Goal: Information Seeking & Learning: Learn about a topic

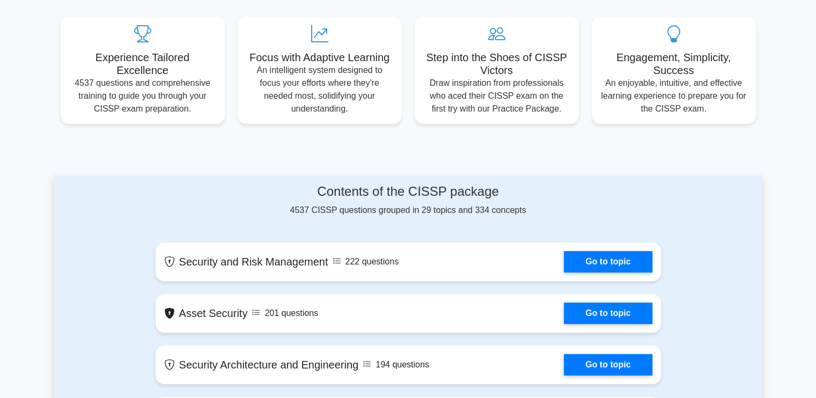
scroll to position [429, 0]
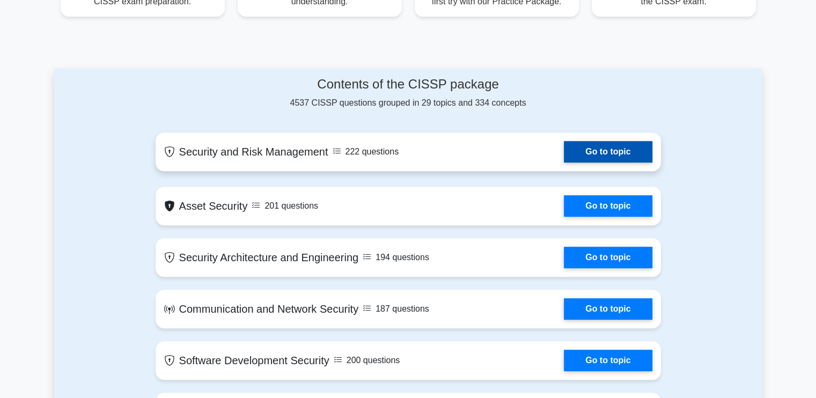
click at [605, 154] on link "Go to topic" at bounding box center [608, 151] width 88 height 21
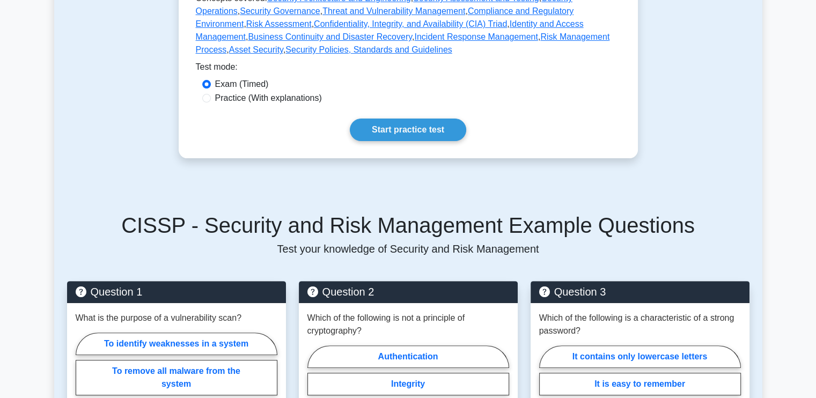
scroll to position [322, 0]
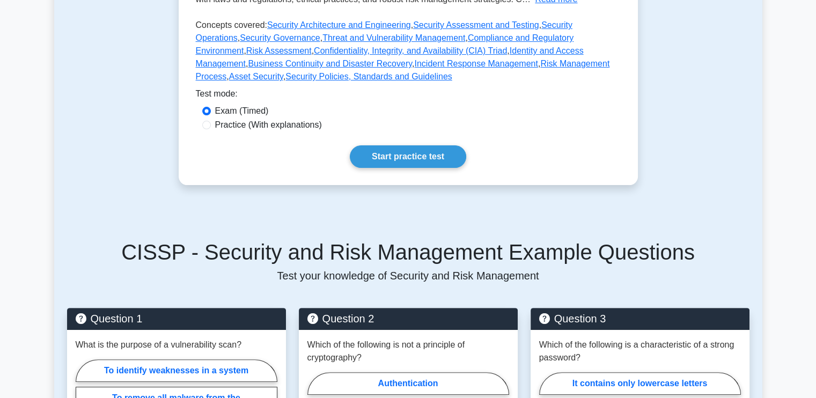
click at [230, 119] on label "Practice (With explanations)" at bounding box center [268, 125] width 107 height 13
click at [211, 121] on input "Practice (With explanations)" at bounding box center [206, 125] width 9 height 9
radio input "true"
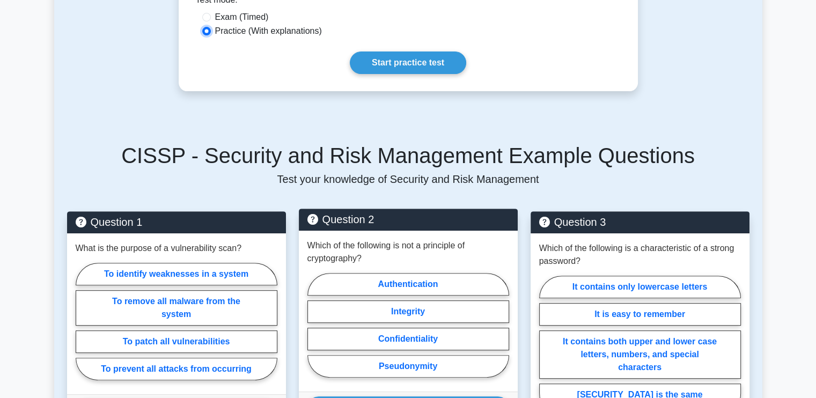
scroll to position [483, 0]
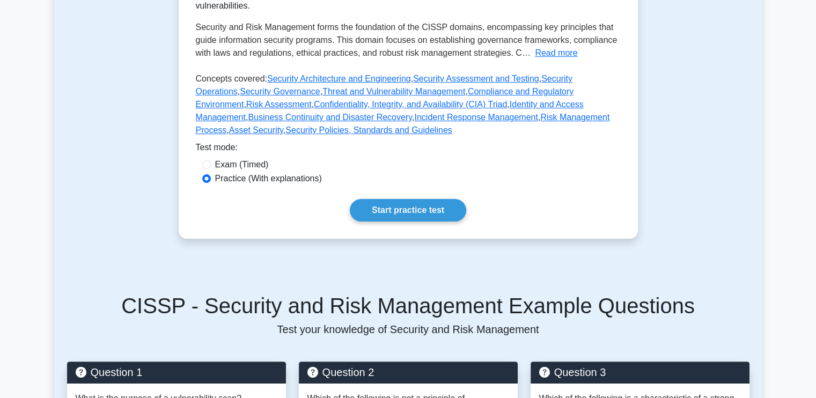
click at [232, 158] on label "Exam (Timed)" at bounding box center [242, 164] width 54 height 13
click at [211, 160] on input "Exam (Timed)" at bounding box center [206, 164] width 9 height 9
radio input "true"
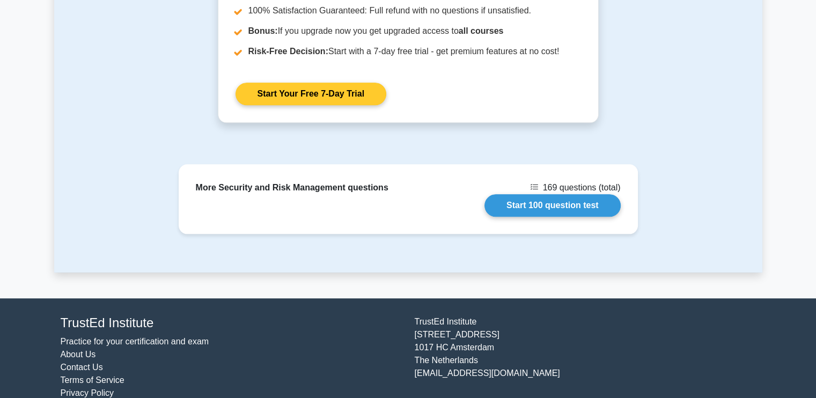
scroll to position [884, 0]
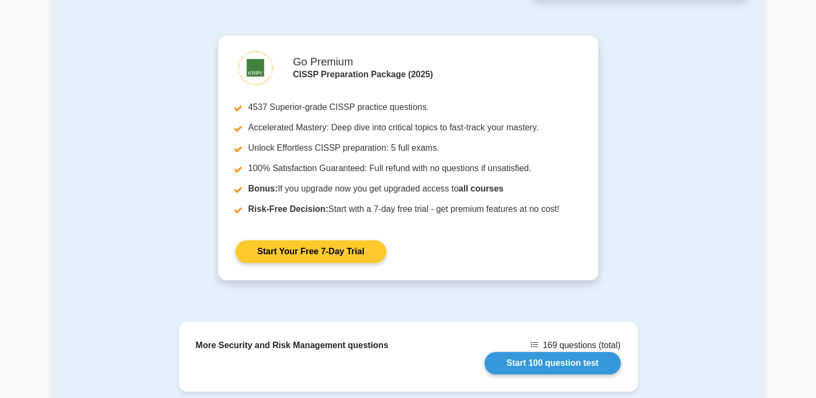
click at [286, 240] on link "Start Your Free 7-Day Trial" at bounding box center [310, 251] width 151 height 23
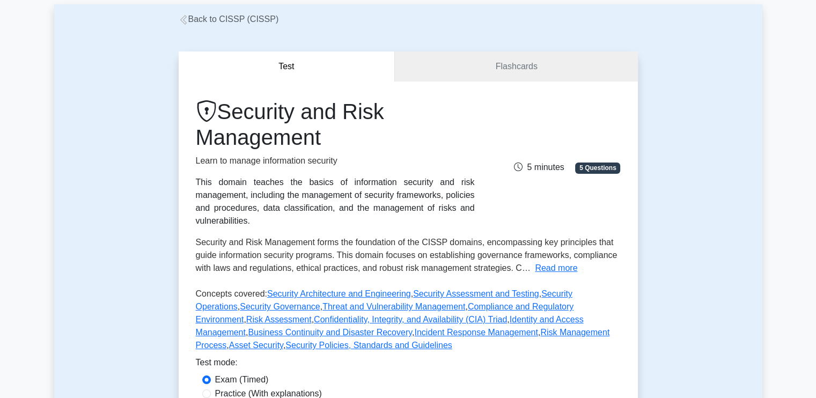
scroll to position [0, 0]
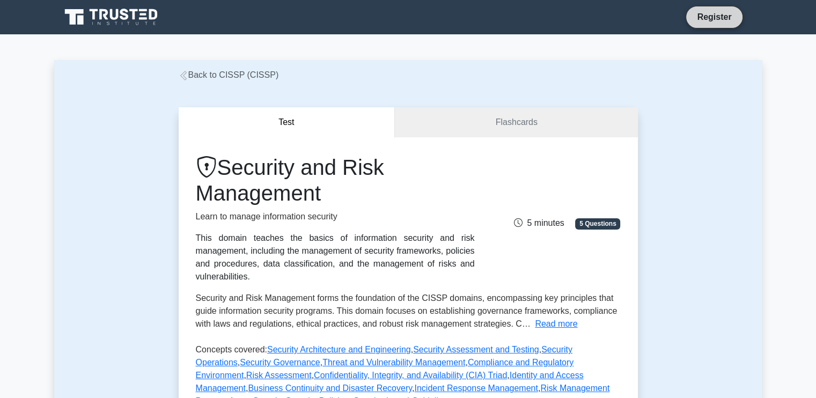
click at [707, 11] on link "Register" at bounding box center [713, 16] width 47 height 13
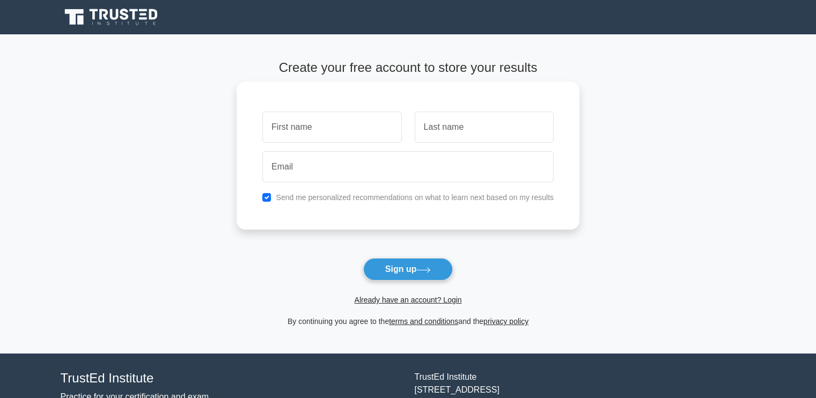
click at [318, 137] on input "text" at bounding box center [331, 127] width 139 height 31
type input "Ashish"
click at [483, 142] on input "text" at bounding box center [484, 127] width 139 height 31
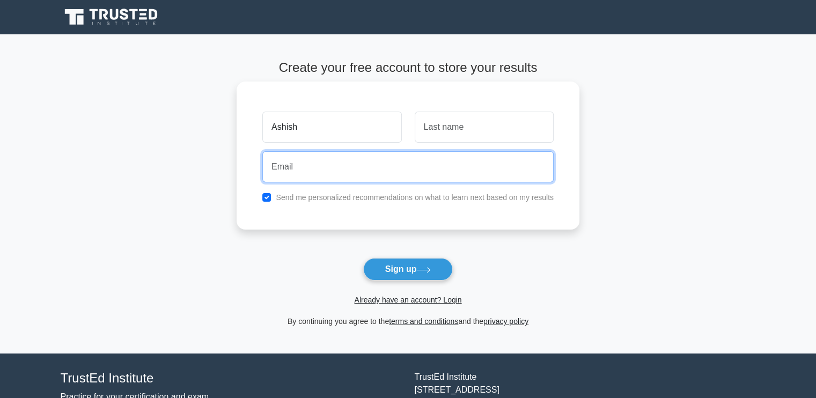
click at [308, 160] on input "email" at bounding box center [407, 166] width 291 height 31
type input "aupsham98@gmail.com"
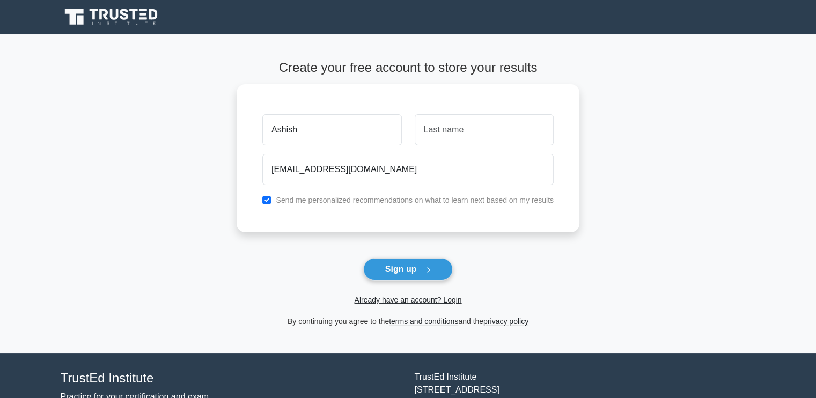
drag, startPoint x: 70, startPoint y: 158, endPoint x: 161, endPoint y: 189, distance: 95.8
click at [69, 159] on main "Create your free account to store your results Ashish aupsham98@gmail.com Send …" at bounding box center [408, 193] width 816 height 319
click at [266, 197] on input "checkbox" at bounding box center [266, 197] width 9 height 9
checkbox input "false"
click at [425, 268] on icon at bounding box center [423, 270] width 14 height 6
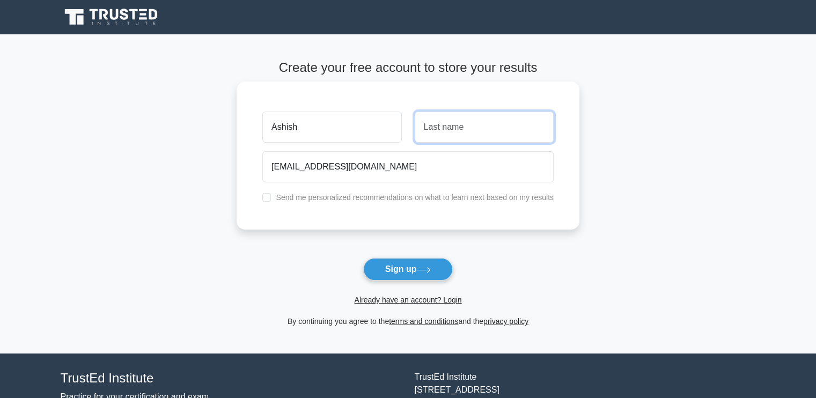
click at [498, 129] on input "text" at bounding box center [484, 127] width 139 height 31
type input "Upsham"
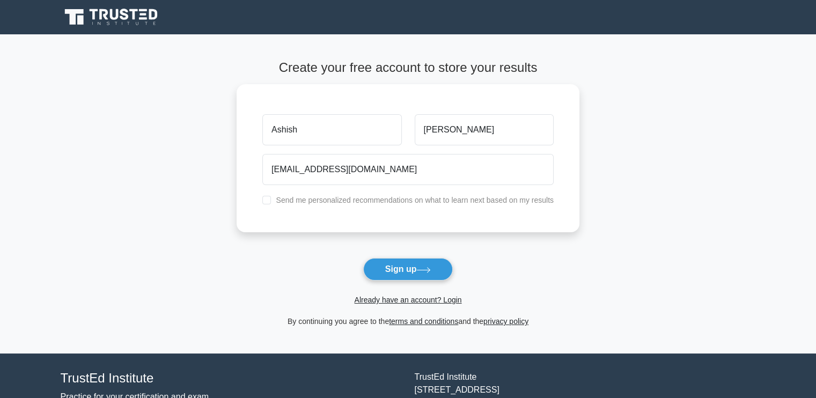
click at [0, 156] on main "Create your free account to store your results Ashish Upsham aupsham98@gmail.co…" at bounding box center [408, 193] width 816 height 319
click at [418, 270] on button "Sign up" at bounding box center [408, 269] width 90 height 23
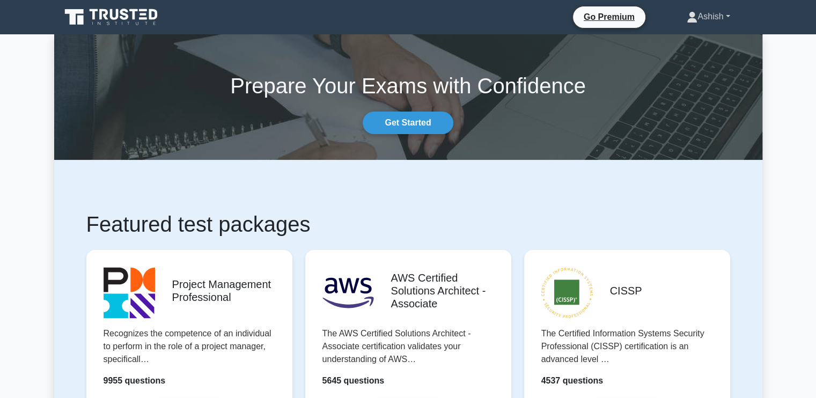
click at [719, 11] on link "Ashish" at bounding box center [708, 16] width 94 height 21
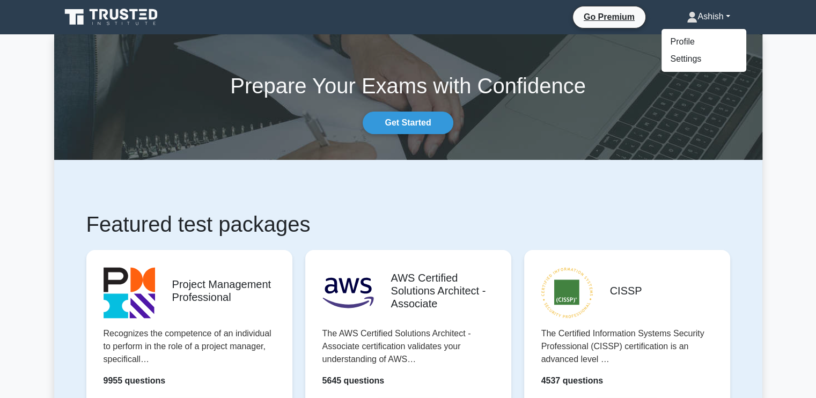
click at [719, 11] on link "Ashish" at bounding box center [708, 16] width 94 height 21
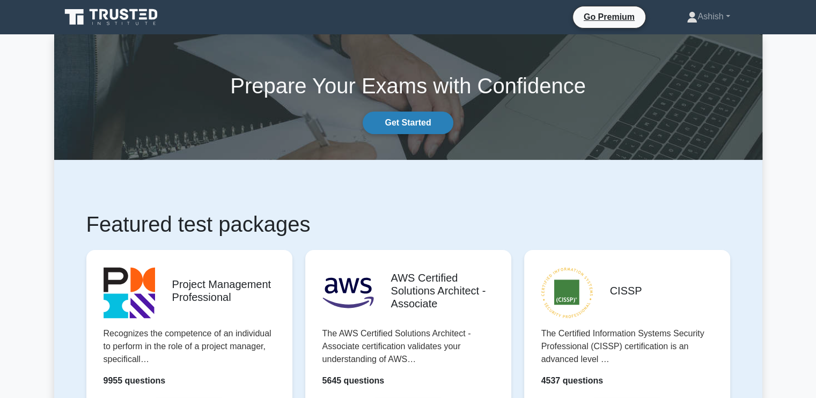
click at [407, 117] on link "Get Started" at bounding box center [408, 123] width 90 height 23
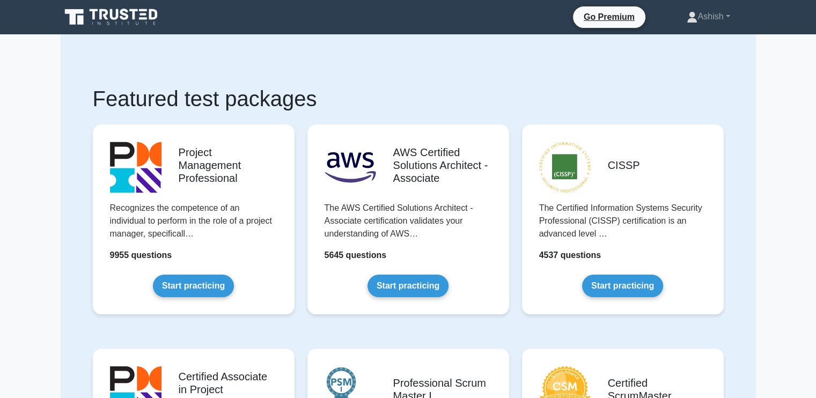
drag, startPoint x: 823, startPoint y: 143, endPoint x: 822, endPoint y: -37, distance: 180.2
click at [602, 14] on link "Go Premium" at bounding box center [609, 16] width 64 height 13
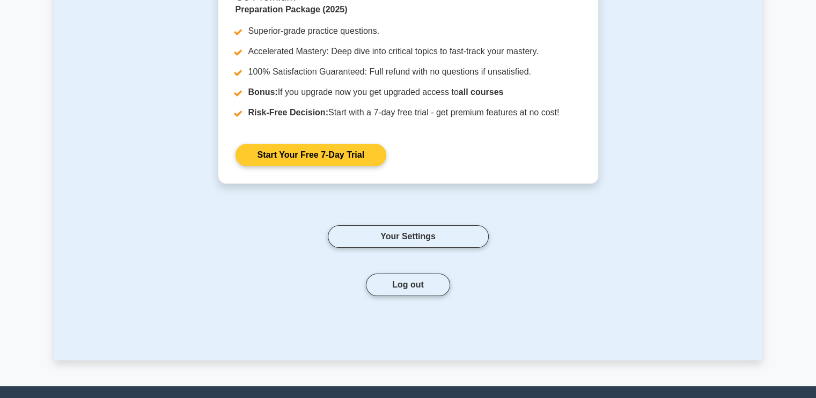
scroll to position [161, 0]
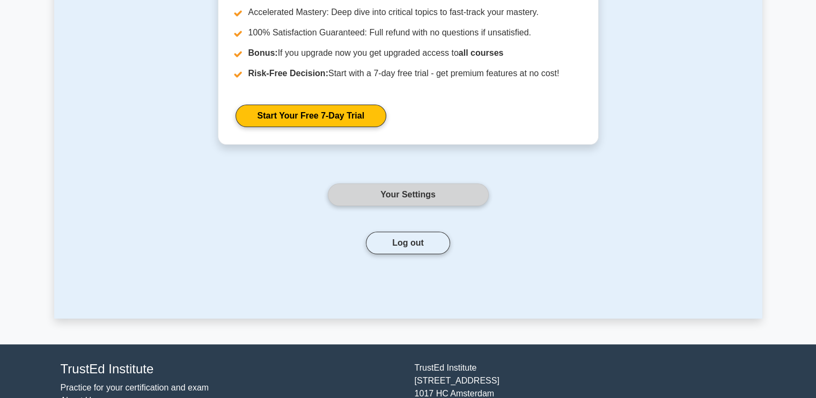
click at [423, 194] on link "Your Settings" at bounding box center [408, 194] width 161 height 23
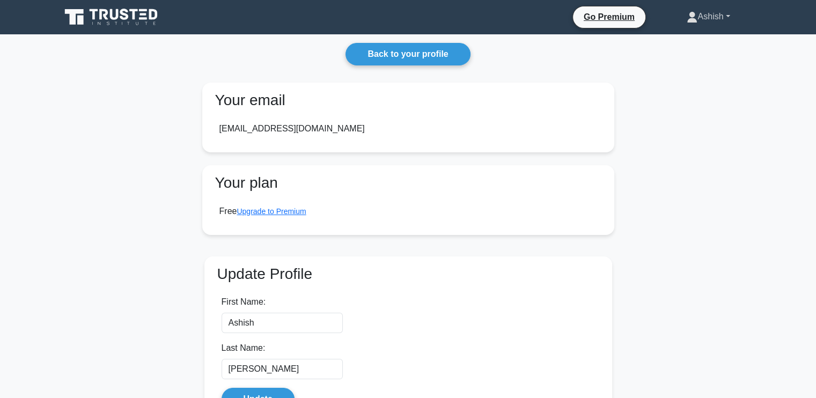
click at [718, 19] on link "Ashish" at bounding box center [708, 16] width 94 height 21
click at [111, 10] on icon at bounding box center [114, 14] width 9 height 11
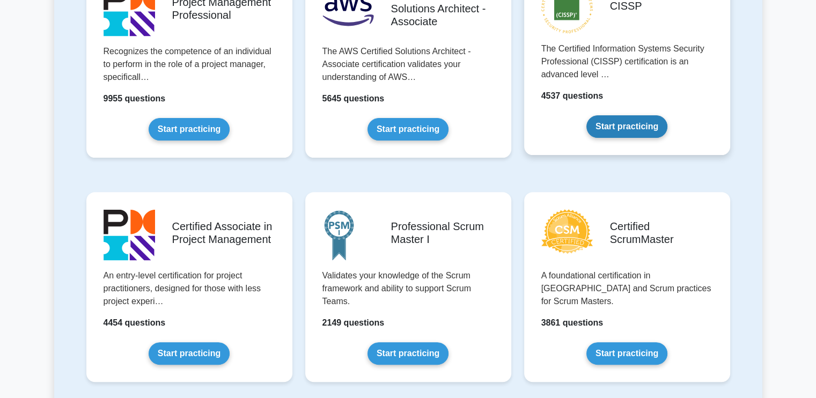
scroll to position [268, 0]
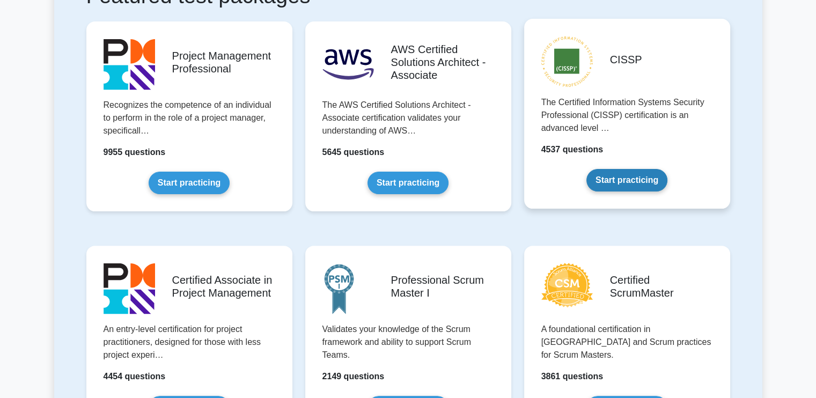
click at [622, 169] on link "Start practicing" at bounding box center [626, 180] width 81 height 23
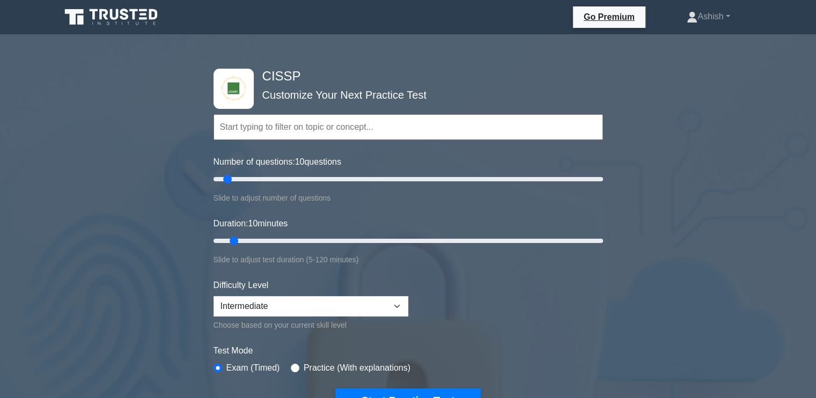
click at [351, 128] on input "text" at bounding box center [407, 127] width 389 height 26
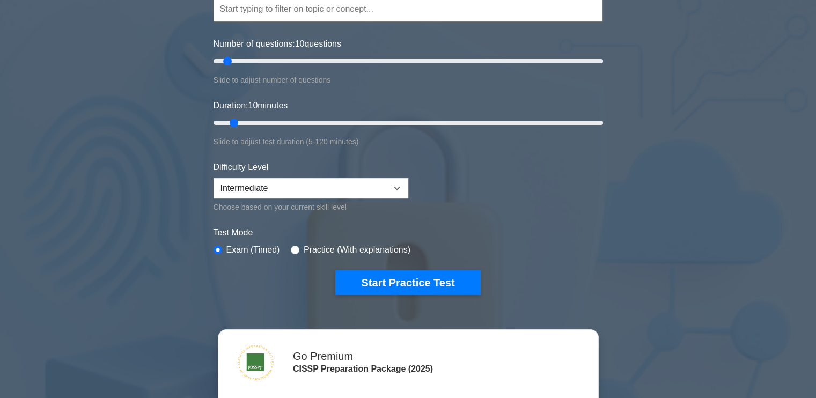
scroll to position [107, 0]
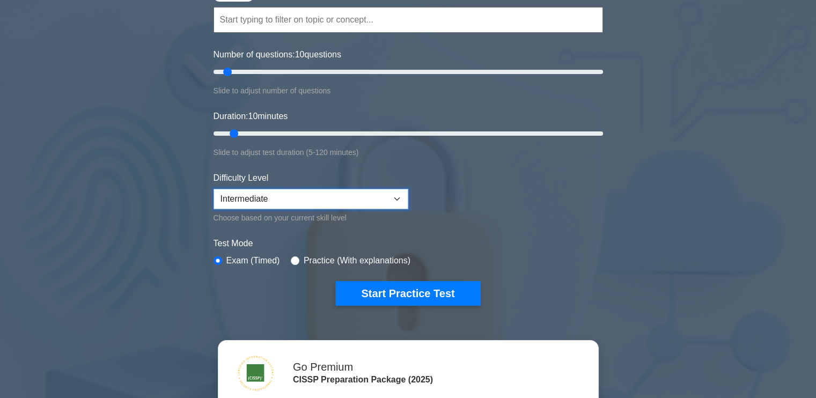
click at [288, 197] on select "Beginner Intermediate Expert" at bounding box center [310, 199] width 195 height 20
select select "expert"
click at [213, 189] on select "Beginner Intermediate Expert" at bounding box center [310, 199] width 195 height 20
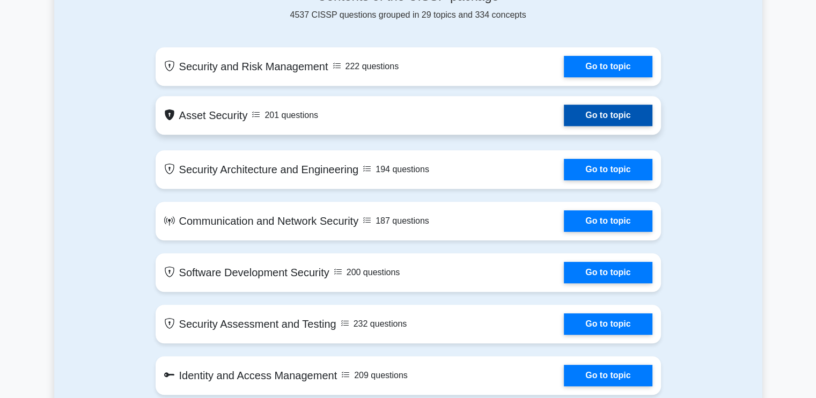
scroll to position [751, 0]
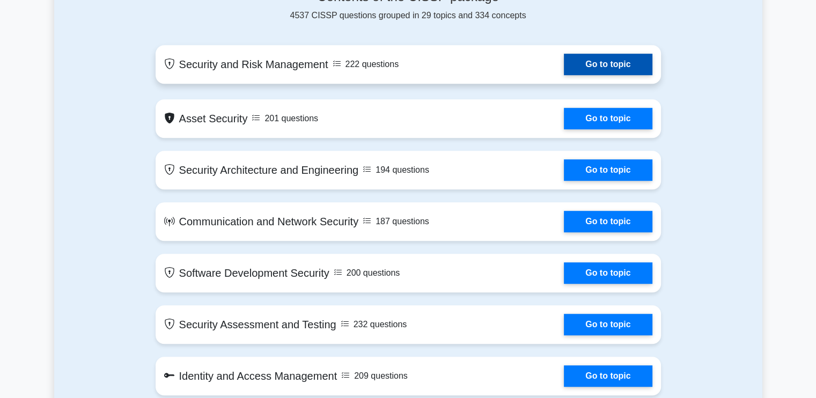
click at [592, 63] on link "Go to topic" at bounding box center [608, 64] width 88 height 21
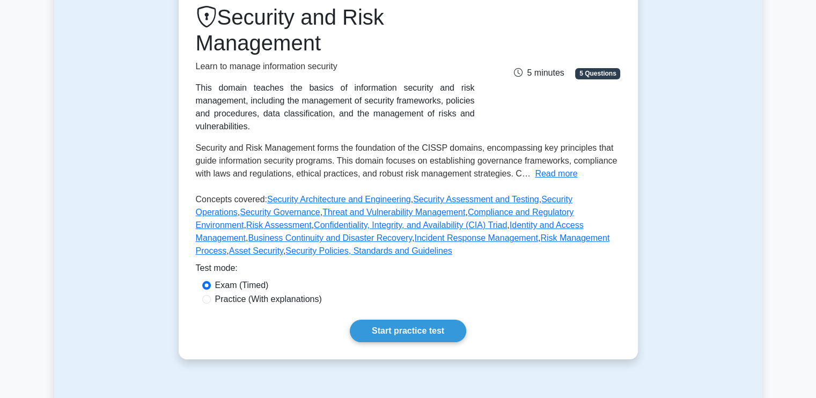
scroll to position [215, 0]
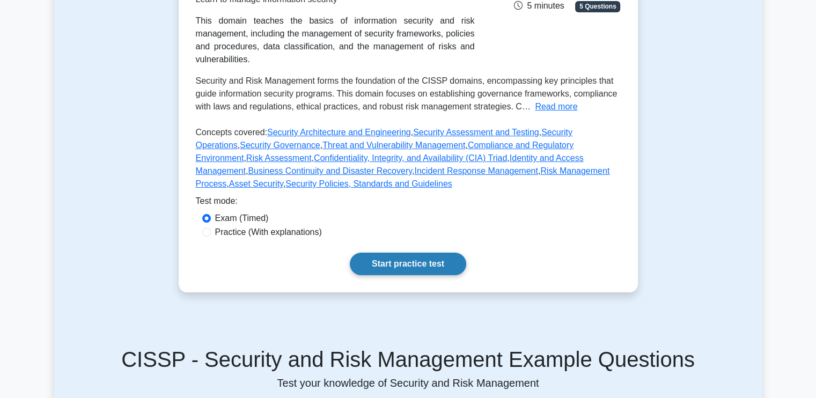
click at [424, 253] on link "Start practice test" at bounding box center [408, 264] width 116 height 23
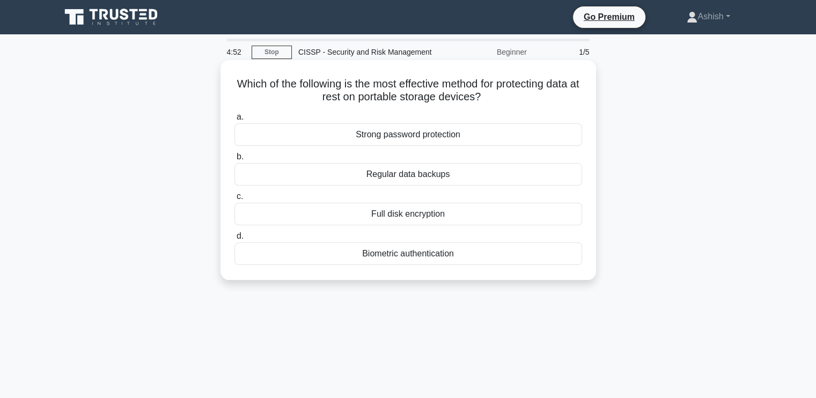
click at [404, 218] on div "Full disk encryption" at bounding box center [408, 214] width 348 height 23
click at [234, 200] on input "c. Full disk encryption" at bounding box center [234, 196] width 0 height 7
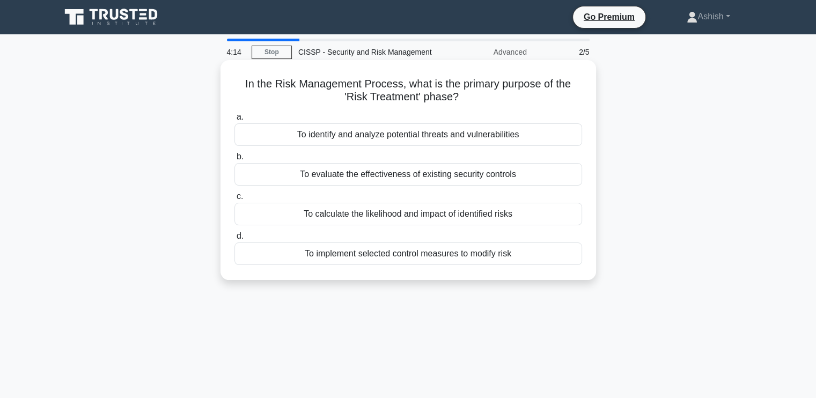
click at [469, 216] on div "To calculate the likelihood and impact of identified risks" at bounding box center [408, 214] width 348 height 23
click at [234, 200] on input "c. To calculate the likelihood and impact of identified risks" at bounding box center [234, 196] width 0 height 7
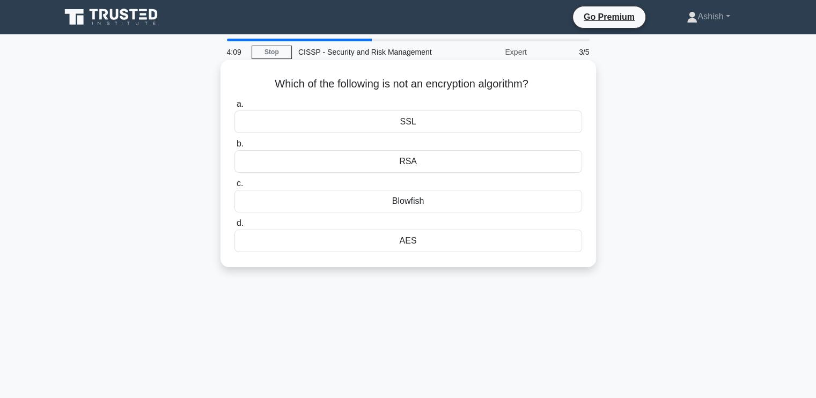
click at [417, 123] on div "SSL" at bounding box center [408, 122] width 348 height 23
click at [234, 108] on input "a. SSL" at bounding box center [234, 104] width 0 height 7
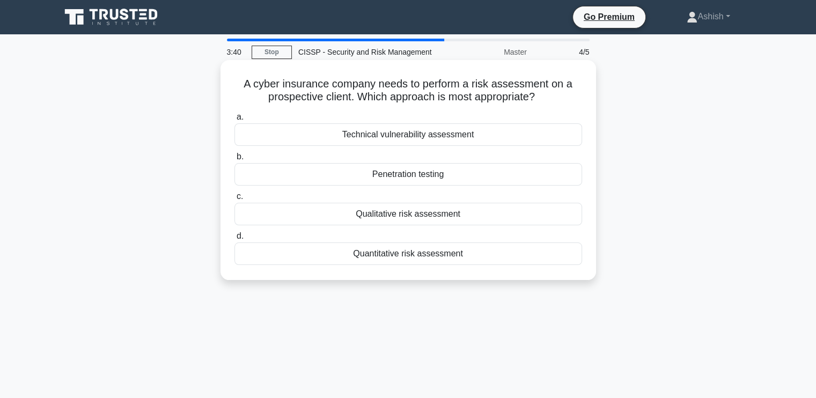
click at [407, 252] on div "Quantitative risk assessment" at bounding box center [408, 253] width 348 height 23
click at [234, 240] on input "d. Quantitative risk assessment" at bounding box center [234, 236] width 0 height 7
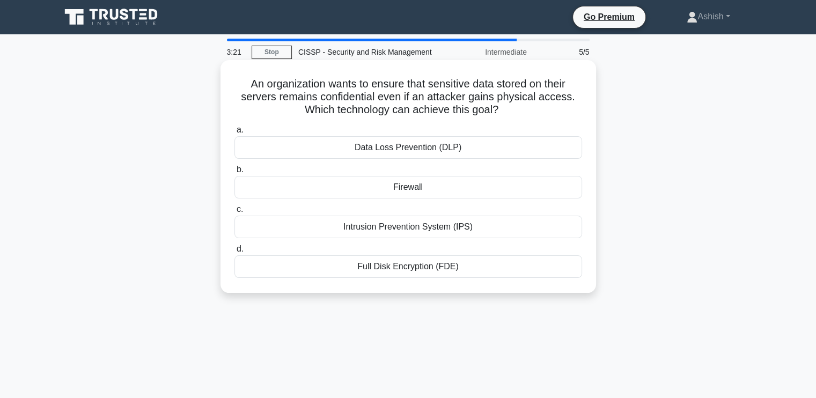
click at [415, 270] on div "Full Disk Encryption (FDE)" at bounding box center [408, 266] width 348 height 23
click at [234, 253] on input "d. Full Disk Encryption (FDE)" at bounding box center [234, 249] width 0 height 7
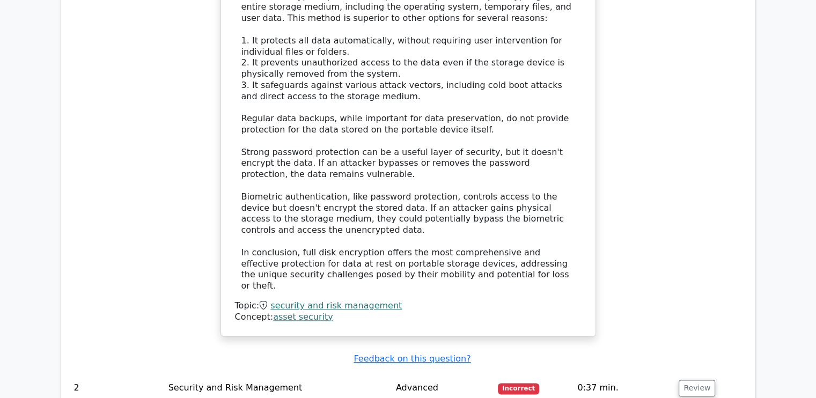
scroll to position [1287, 0]
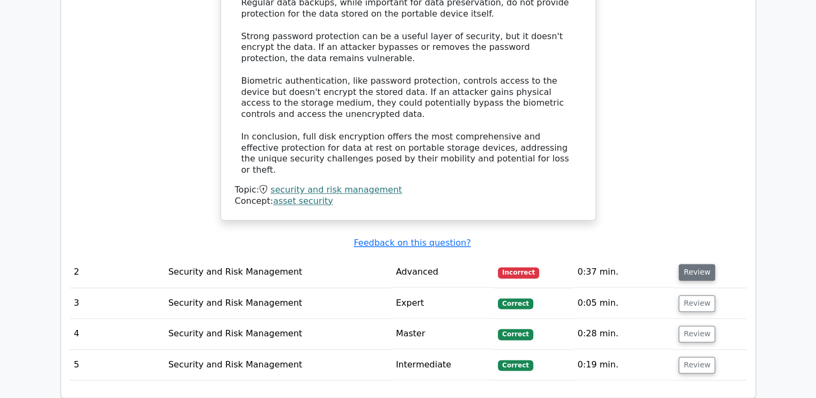
drag, startPoint x: 693, startPoint y: 208, endPoint x: 683, endPoint y: 208, distance: 10.2
click at [693, 264] on button "Review" at bounding box center [697, 272] width 36 height 17
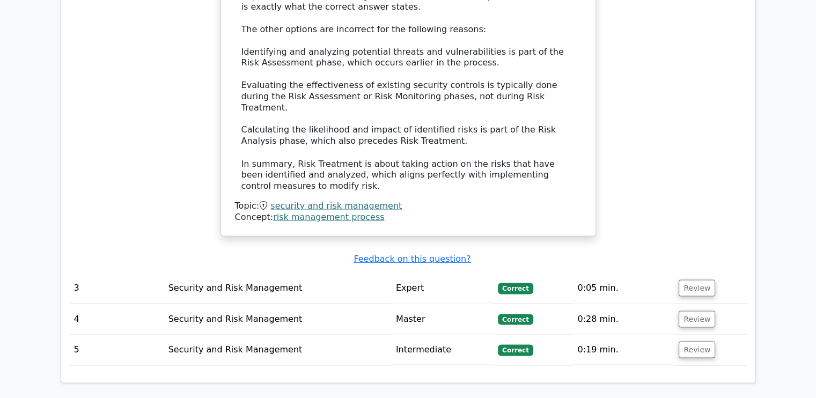
scroll to position [1878, 0]
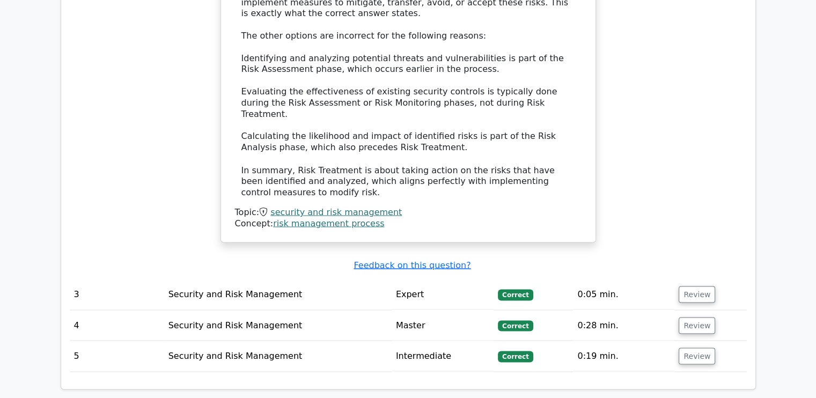
click at [370, 310] on td "Security and Risk Management" at bounding box center [277, 325] width 227 height 31
click at [690, 286] on button "Review" at bounding box center [697, 294] width 36 height 17
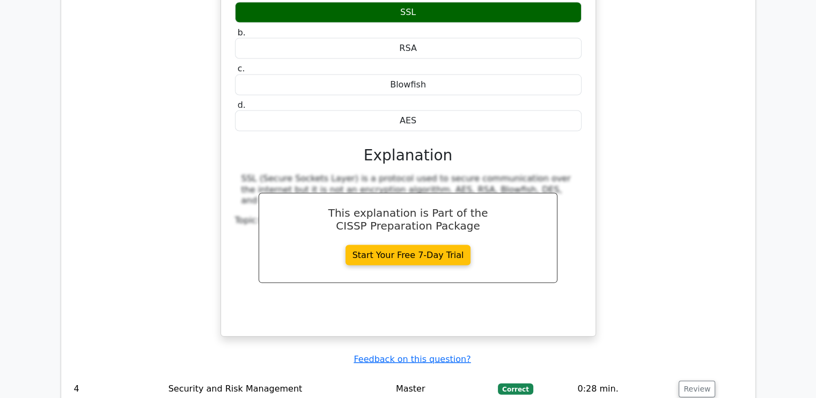
scroll to position [2414, 0]
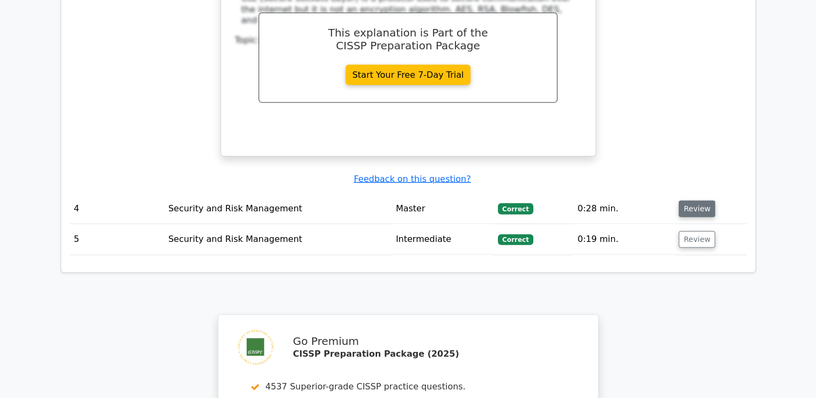
click at [689, 201] on button "Review" at bounding box center [697, 209] width 36 height 17
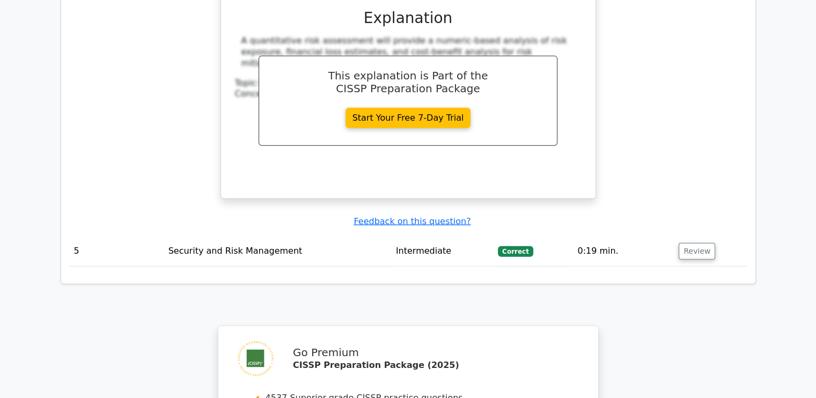
scroll to position [2897, 0]
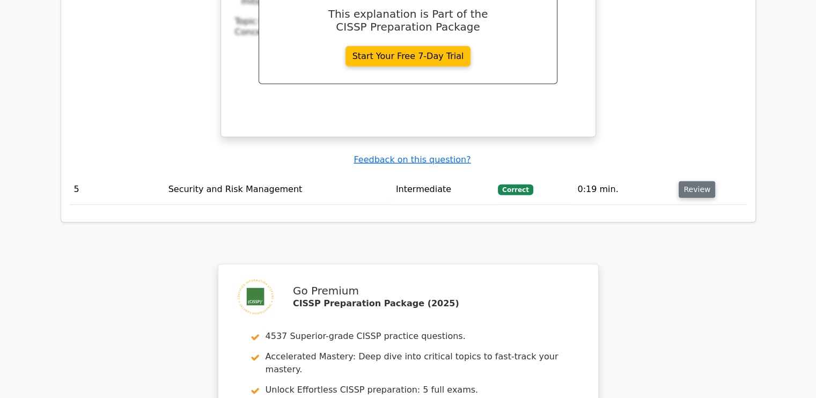
click at [703, 181] on button "Review" at bounding box center [697, 189] width 36 height 17
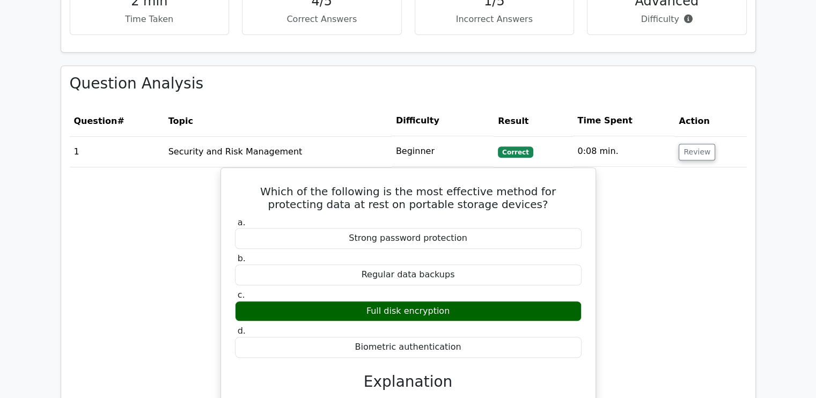
scroll to position [0, 0]
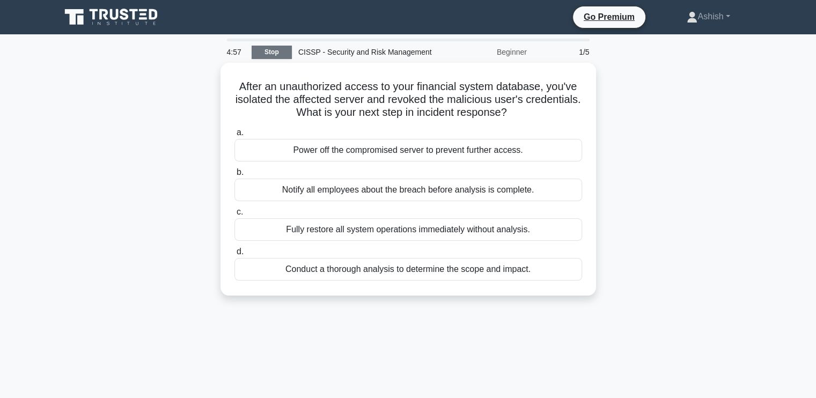
click at [276, 55] on link "Stop" at bounding box center [272, 52] width 40 height 13
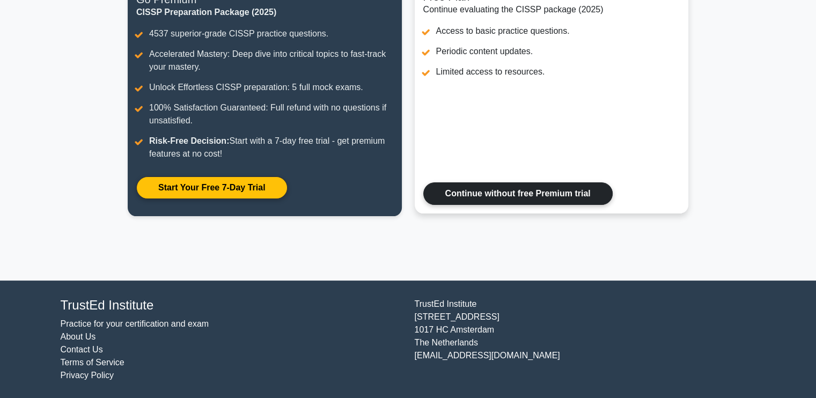
scroll to position [163, 0]
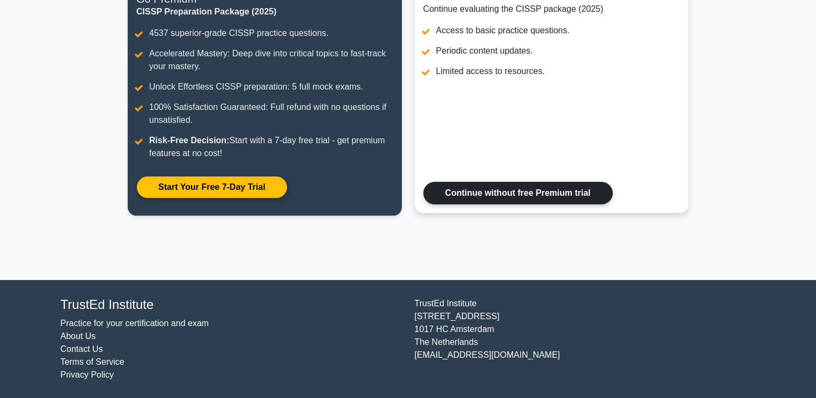
click at [521, 193] on link "Continue without free Premium trial" at bounding box center [517, 193] width 189 height 23
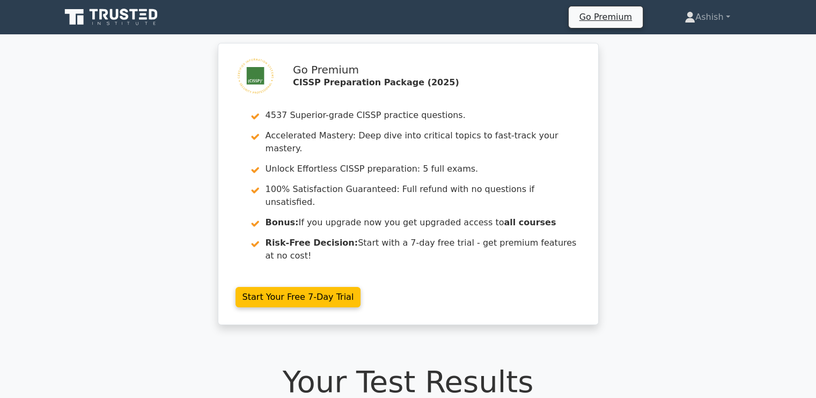
click at [137, 6] on link at bounding box center [112, 17] width 103 height 26
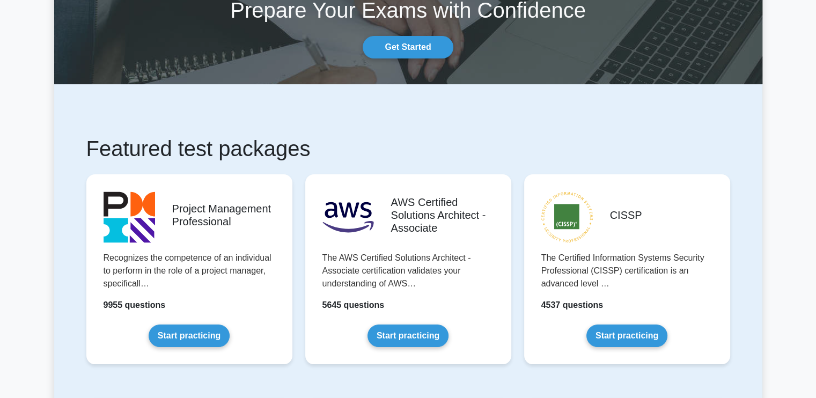
scroll to position [161, 0]
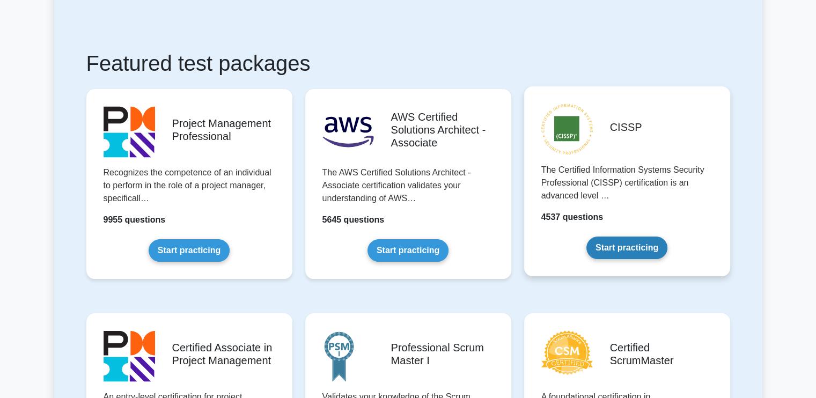
click at [625, 246] on link "Start practicing" at bounding box center [626, 248] width 81 height 23
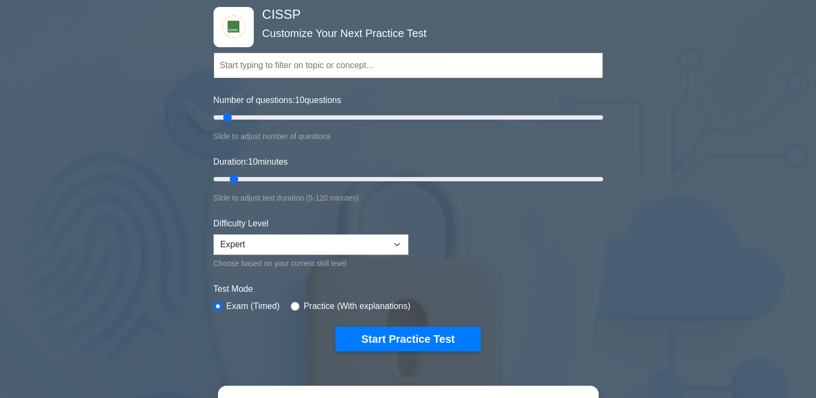
scroll to position [107, 0]
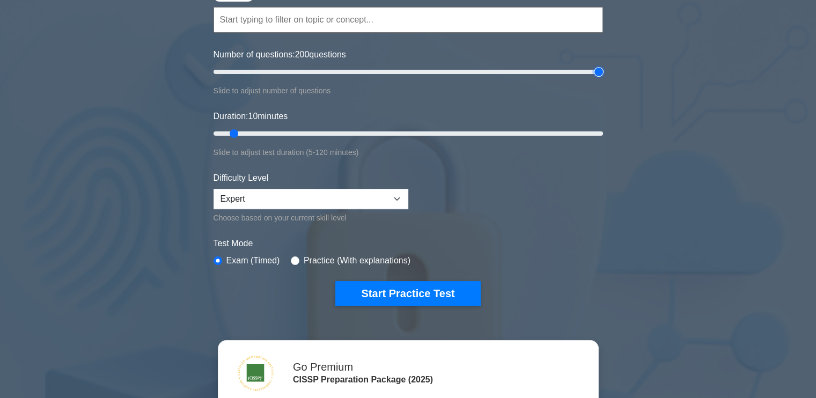
drag, startPoint x: 230, startPoint y: 69, endPoint x: 823, endPoint y: 125, distance: 595.9
type input "200"
click at [603, 78] on input "Number of questions: 200 questions" at bounding box center [407, 71] width 389 height 13
click at [259, 197] on select "Beginner Intermediate Expert" at bounding box center [310, 199] width 195 height 20
click at [213, 189] on select "Beginner Intermediate Expert" at bounding box center [310, 199] width 195 height 20
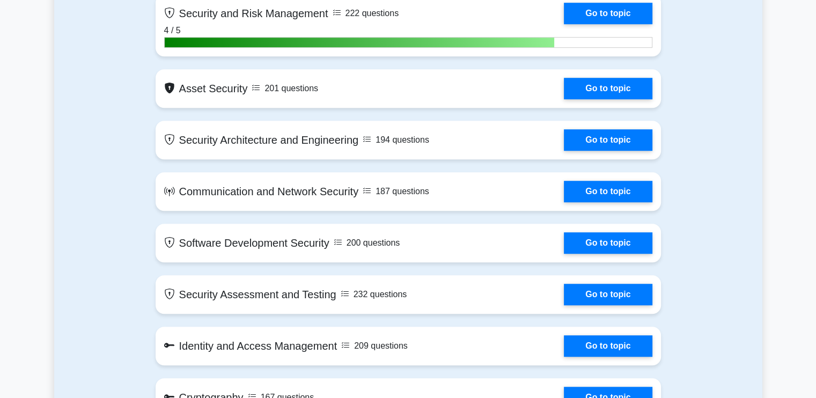
scroll to position [644, 0]
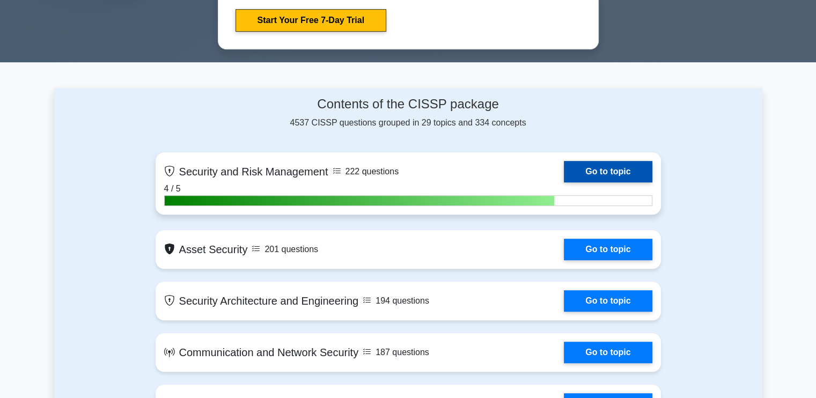
click at [602, 171] on link "Go to topic" at bounding box center [608, 171] width 88 height 21
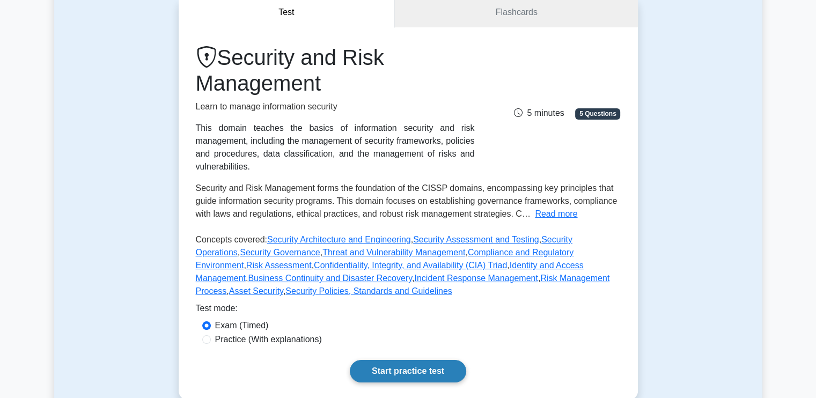
scroll to position [322, 0]
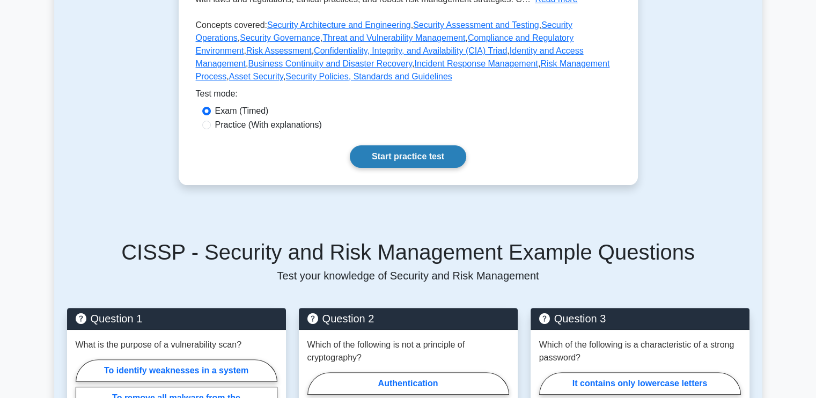
click at [415, 145] on link "Start practice test" at bounding box center [408, 156] width 116 height 23
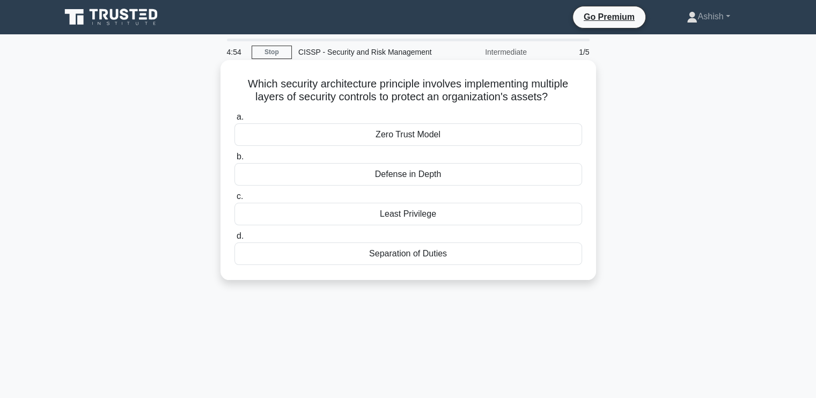
click at [406, 176] on div "Defense in Depth" at bounding box center [408, 174] width 348 height 23
click at [234, 160] on input "b. Defense in Depth" at bounding box center [234, 156] width 0 height 7
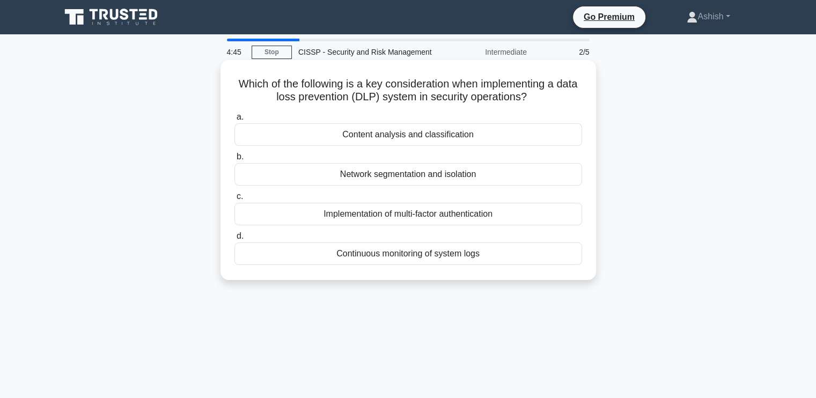
click at [410, 135] on div "Content analysis and classification" at bounding box center [408, 134] width 348 height 23
click at [234, 121] on input "a. Content analysis and classification" at bounding box center [234, 117] width 0 height 7
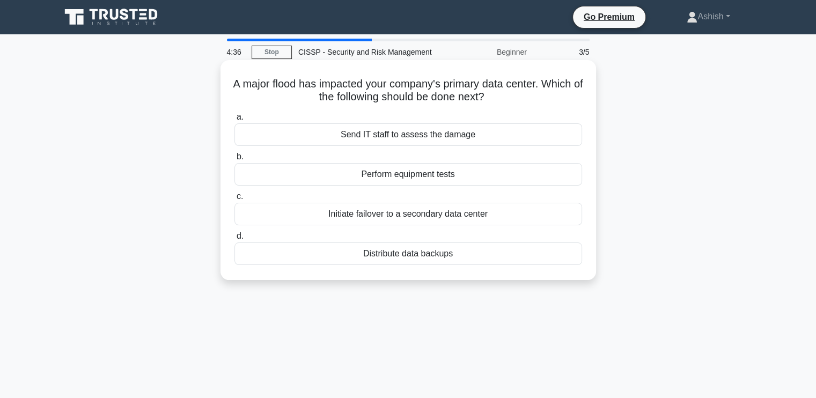
click at [422, 214] on div "Initiate failover to a secondary data center" at bounding box center [408, 214] width 348 height 23
click at [234, 200] on input "c. Initiate failover to a secondary data center" at bounding box center [234, 196] width 0 height 7
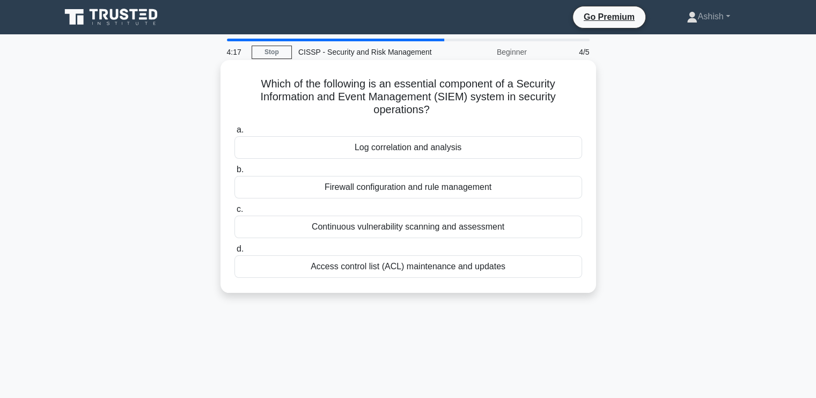
click at [463, 185] on div "Firewall configuration and rule management" at bounding box center [408, 187] width 348 height 23
click at [234, 173] on input "b. Firewall configuration and rule management" at bounding box center [234, 169] width 0 height 7
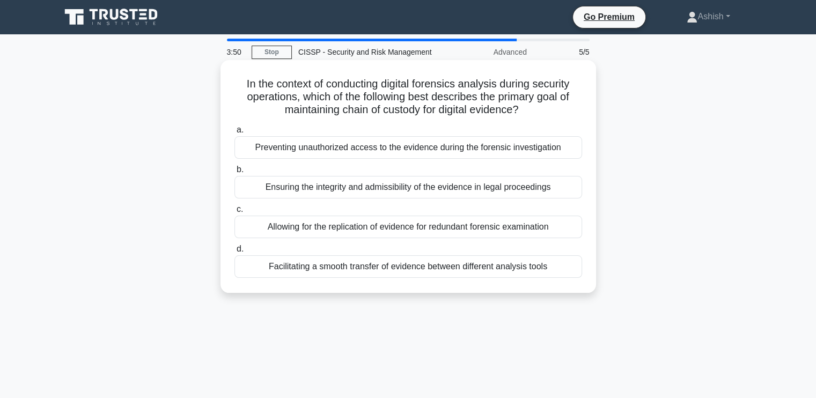
click at [444, 226] on div "Allowing for the replication of evidence for redundant forensic examination" at bounding box center [408, 227] width 348 height 23
click at [234, 213] on input "c. Allowing for the replication of evidence for redundant forensic examination" at bounding box center [234, 209] width 0 height 7
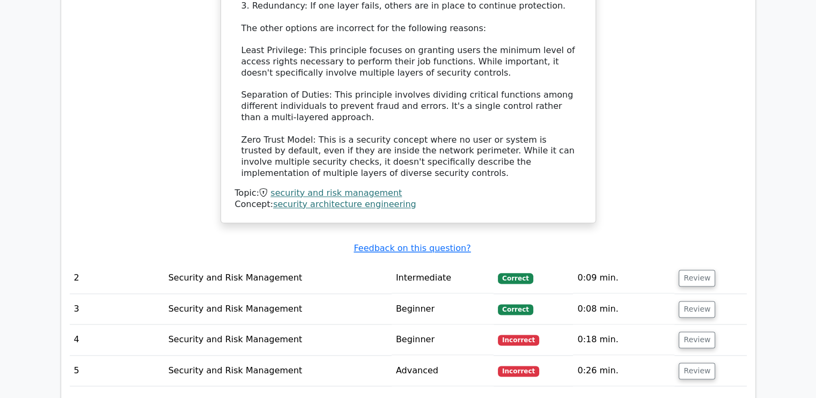
scroll to position [1341, 0]
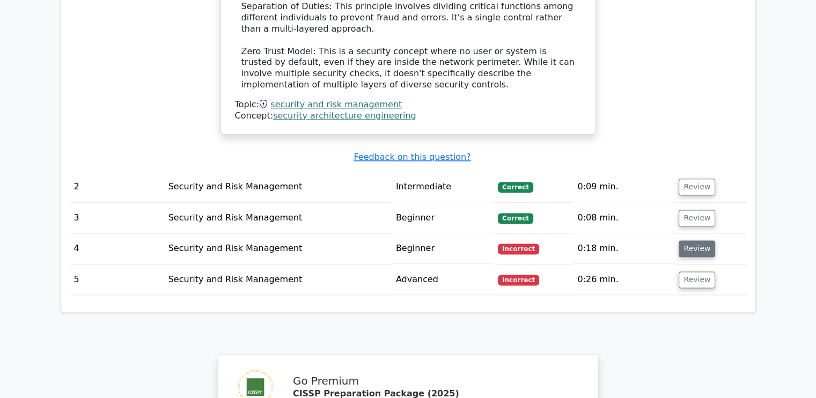
click at [686, 240] on button "Review" at bounding box center [697, 248] width 36 height 17
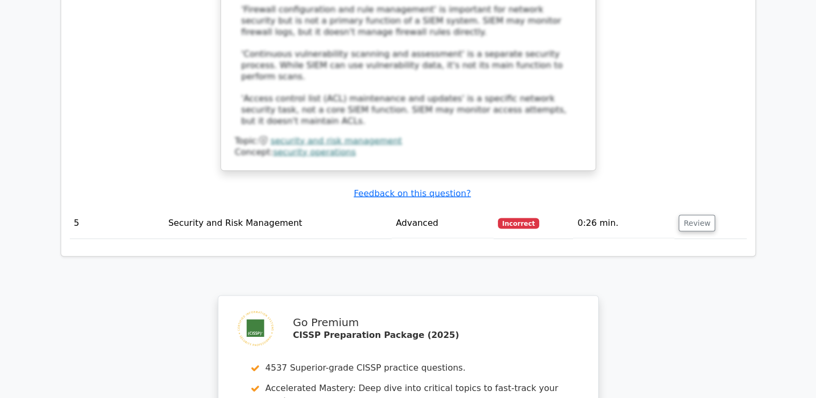
scroll to position [2146, 0]
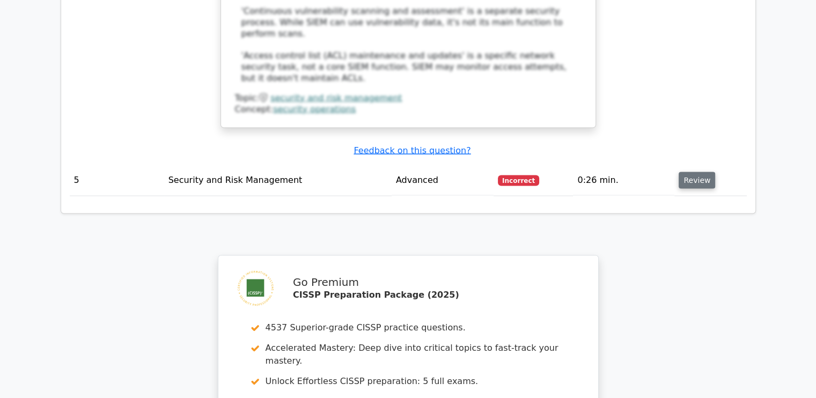
click at [700, 172] on button "Review" at bounding box center [697, 180] width 36 height 17
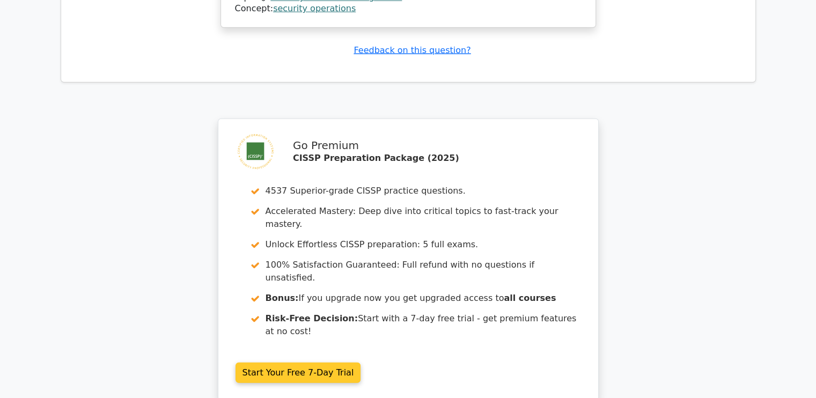
scroll to position [2835, 0]
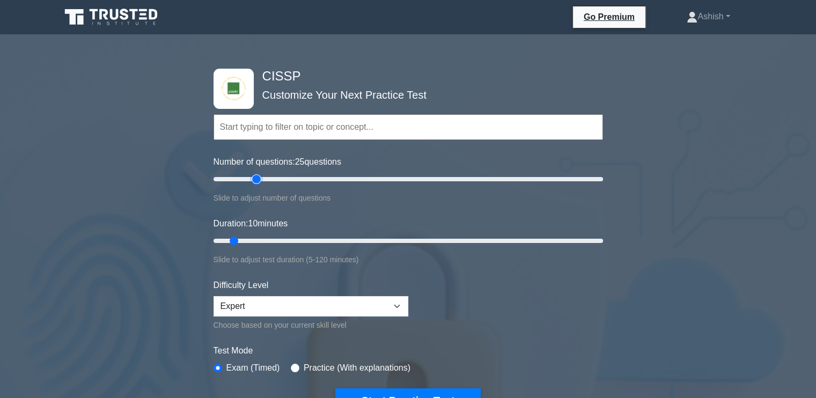
drag, startPoint x: 227, startPoint y: 178, endPoint x: 257, endPoint y: 186, distance: 31.1
click at [257, 186] on input "Number of questions: 25 questions" at bounding box center [407, 179] width 389 height 13
click at [273, 130] on input "text" at bounding box center [407, 127] width 389 height 26
click at [264, 125] on input "text" at bounding box center [407, 127] width 389 height 26
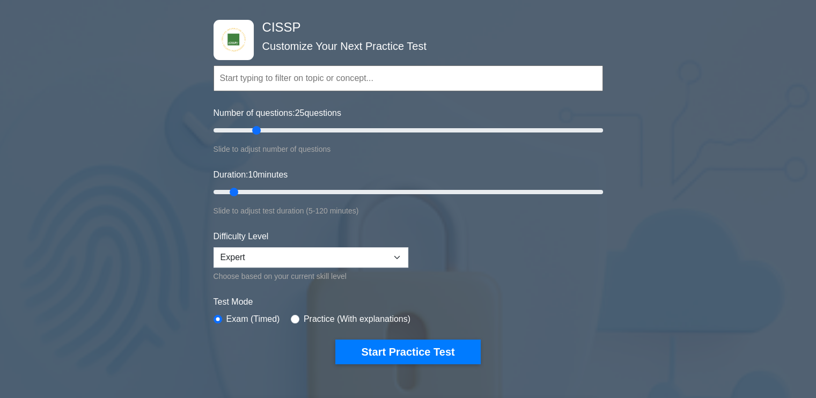
scroll to position [107, 0]
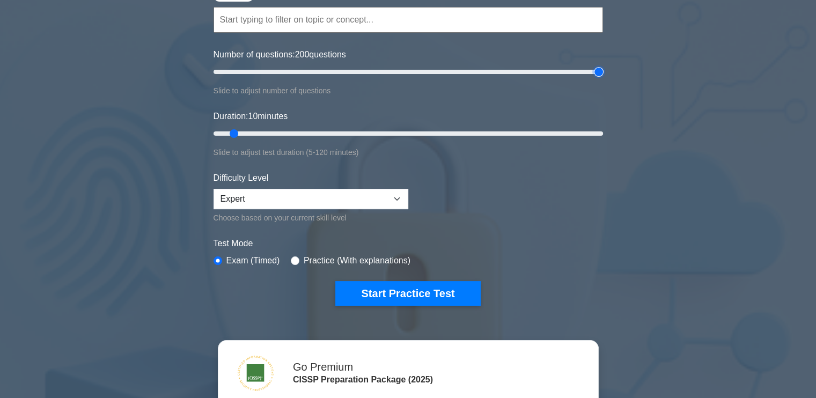
drag, startPoint x: 260, startPoint y: 72, endPoint x: 818, endPoint y: 86, distance: 558.1
type input "200"
click at [603, 78] on input "Number of questions: 200 questions" at bounding box center [407, 71] width 389 height 13
drag, startPoint x: 244, startPoint y: 137, endPoint x: 823, endPoint y: 169, distance: 580.2
type input "120"
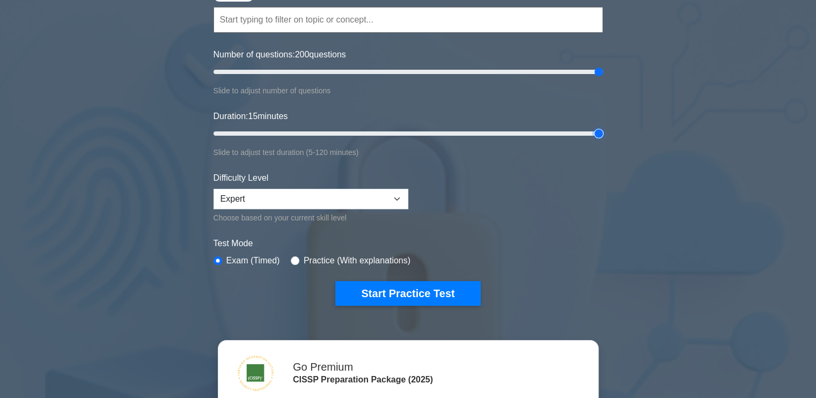
click at [603, 140] on input "Duration: 15 minutes" at bounding box center [407, 133] width 389 height 13
click at [283, 196] on select "Beginner Intermediate Expert" at bounding box center [310, 199] width 195 height 20
click at [213, 189] on select "Beginner Intermediate Expert" at bounding box center [310, 199] width 195 height 20
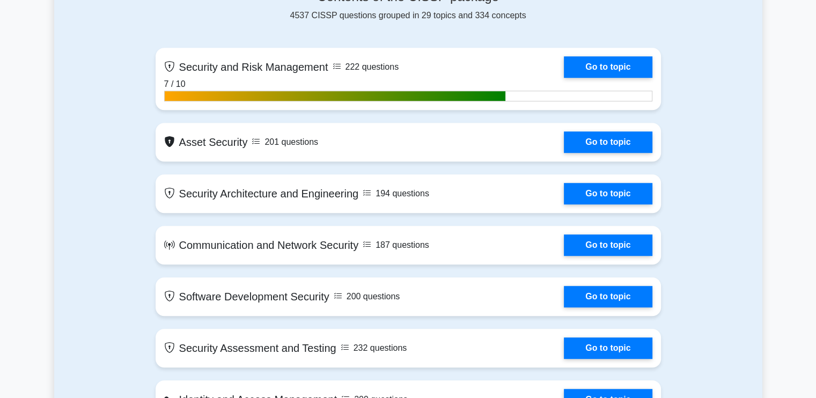
scroll to position [536, 0]
